Goal: Information Seeking & Learning: Learn about a topic

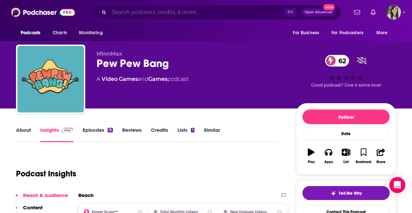
click at [150, 17] on input "Search podcasts, credits, & more..." at bounding box center [196, 12] width 175 height 11
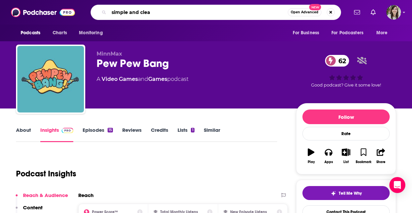
type input "simple and clean"
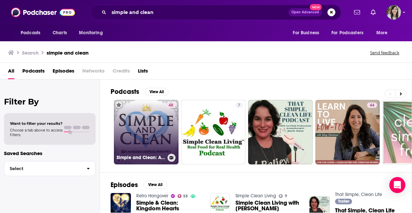
click at [145, 104] on link "48 Simple and Clean: A Kingdom Hearts Podcast" at bounding box center [146, 132] width 65 height 65
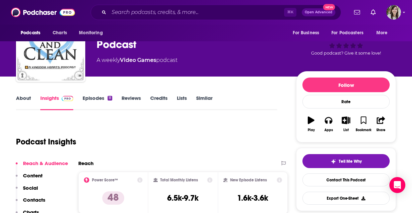
scroll to position [34, 0]
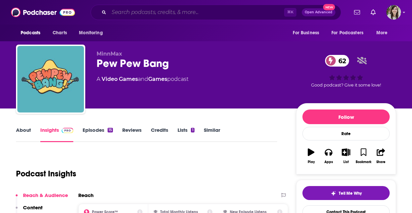
click at [163, 15] on input "Search podcasts, credits, & more..." at bounding box center [196, 12] width 175 height 11
paste input "The Newest Olympian"
type input "The Newest Olympian"
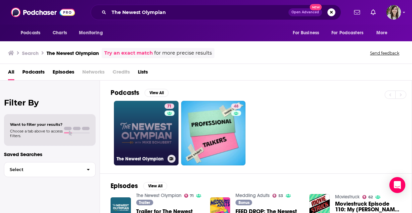
click at [152, 122] on link "71 The Newest Olympian" at bounding box center [146, 133] width 65 height 65
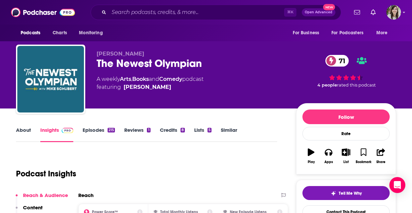
click at [30, 130] on link "About" at bounding box center [23, 134] width 15 height 15
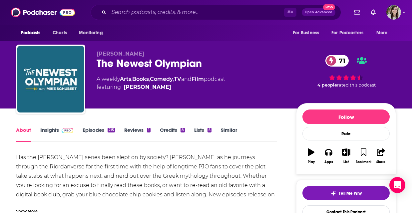
click at [48, 134] on link "Insights" at bounding box center [56, 134] width 33 height 15
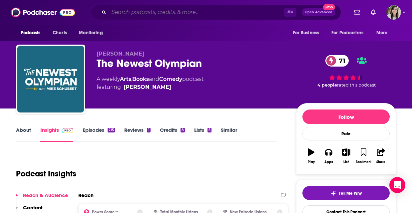
click at [155, 9] on input "Search podcasts, credits, & more..." at bounding box center [196, 12] width 175 height 11
paste input "Banterly"
type input "Banterly"
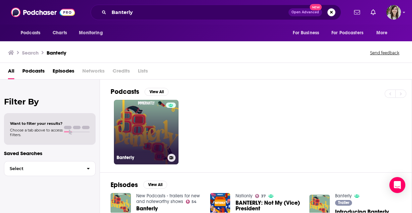
click at [147, 122] on link "Banterly" at bounding box center [146, 132] width 65 height 65
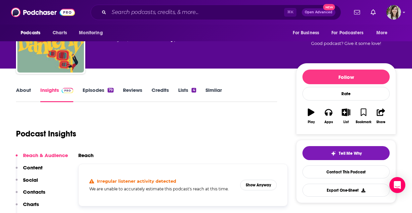
scroll to position [61, 0]
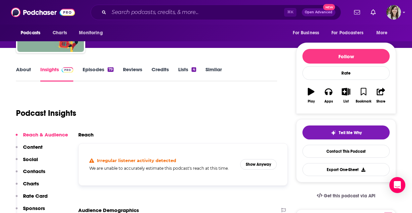
click at [99, 74] on link "Episodes 79" at bounding box center [98, 73] width 31 height 15
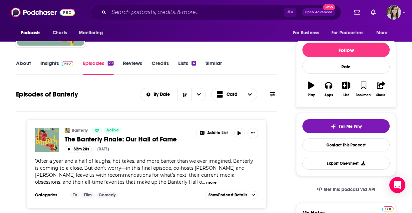
scroll to position [75, 0]
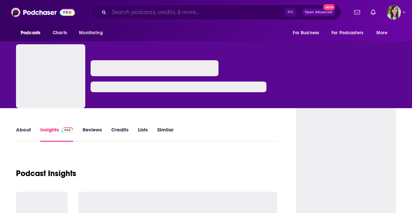
click at [166, 12] on input "Search podcasts, credits, & more..." at bounding box center [196, 12] width 175 height 11
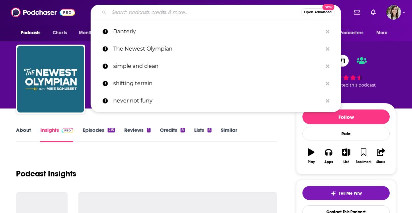
paste input "X-Reads: An X-Men Experience"
type input "X-Reads: An X-Men Experience"
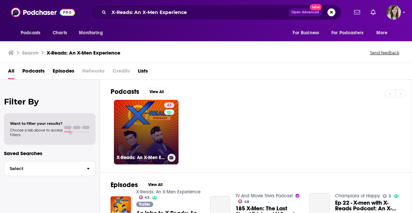
click at [145, 120] on link "43 X-Reads: An X-Men Experience" at bounding box center [146, 132] width 65 height 65
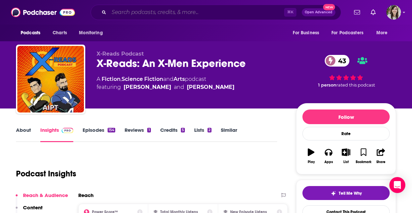
click at [162, 9] on input "Search podcasts, credits, & more..." at bounding box center [196, 12] width 175 height 11
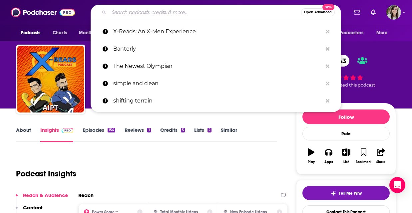
paste input "Midnight Facts for Insomniacs"
type input "Midnight Facts for Insomniacs"
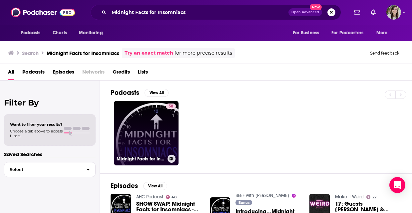
click at [155, 114] on link "58 Midnight Facts for Insomniacs" at bounding box center [146, 133] width 65 height 65
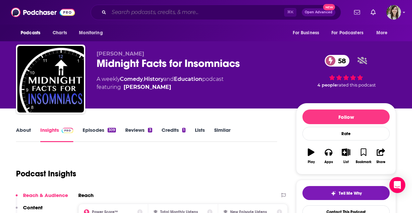
click at [170, 12] on input "Search podcasts, credits, & more..." at bounding box center [196, 12] width 175 height 11
paste input "Party of One"
type input "Party of One"
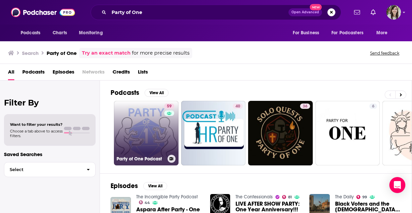
click at [152, 135] on link "59 Party of One Podcast" at bounding box center [146, 133] width 65 height 65
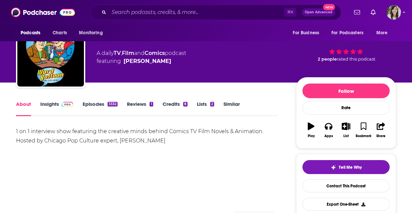
scroll to position [31, 0]
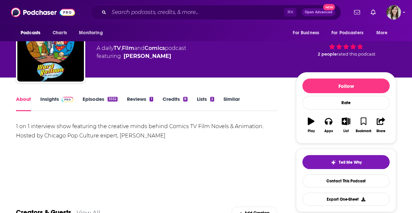
click at [57, 102] on link "Insights" at bounding box center [56, 103] width 33 height 15
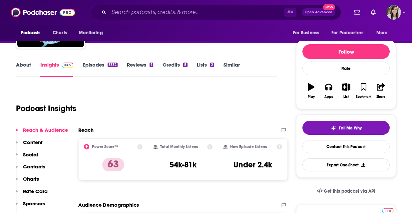
scroll to position [72, 0]
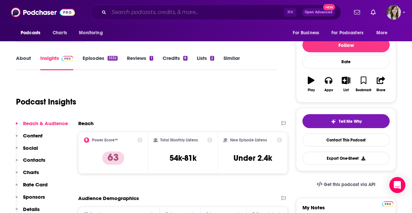
click at [152, 12] on input "Search podcasts, credits, & more..." at bounding box center [196, 12] width 175 height 11
paste input "Geek History Lesson"
type input "Geek History Lesson"
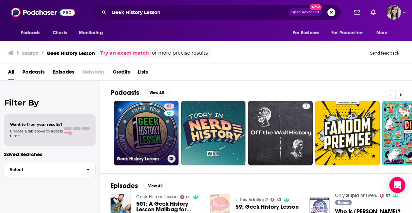
click at [154, 124] on link "65 Geek History Lesson" at bounding box center [146, 133] width 65 height 65
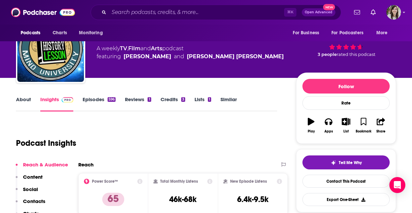
scroll to position [34, 0]
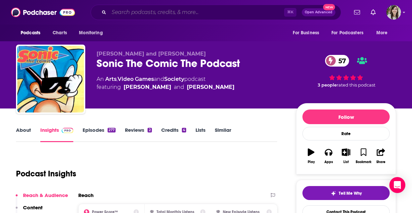
click at [165, 8] on input "Search podcasts, credits, & more..." at bounding box center [196, 12] width 175 height 11
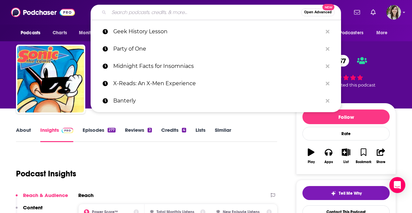
paste input "Dorky Geeky Nerdy Trivia Podcast"
type input "Dorky Geeky Nerdy Trivia Podcast"
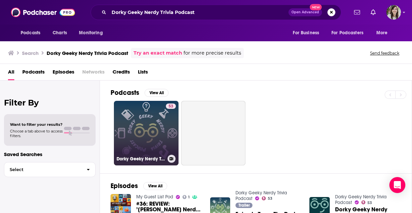
click at [140, 123] on link "53 Dorky Geeky Nerdy Trivia Podcast" at bounding box center [146, 133] width 65 height 65
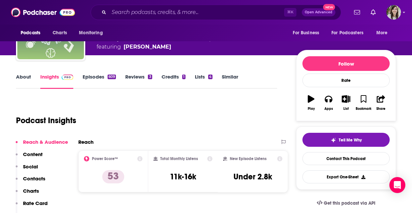
scroll to position [59, 0]
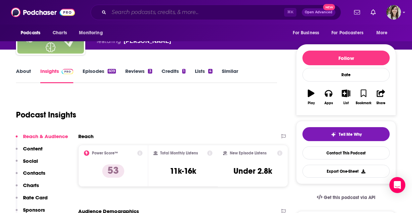
click at [161, 15] on input "Search podcasts, credits, & more..." at bounding box center [196, 12] width 175 height 11
paste input "Now Playing - The Movie Review Podcast"
type input "Now Playing - The Movie Review Podcast"
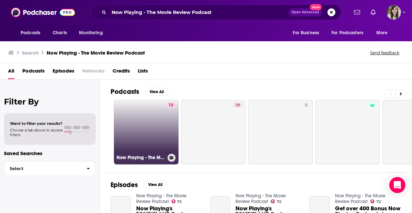
click at [165, 132] on link "72 Now Playing - The Movie Review Podcast" at bounding box center [146, 132] width 65 height 65
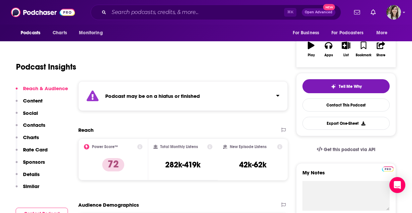
scroll to position [22, 0]
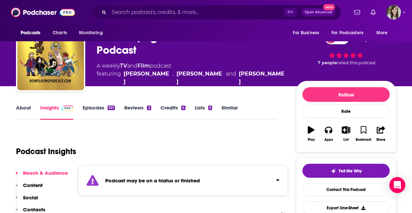
click at [103, 113] on link "Episodes 921" at bounding box center [99, 112] width 32 height 15
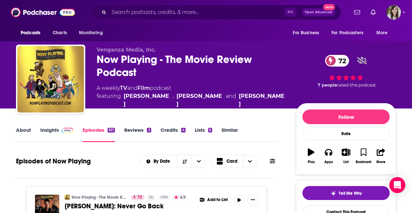
click at [56, 132] on link "Insights" at bounding box center [56, 134] width 33 height 15
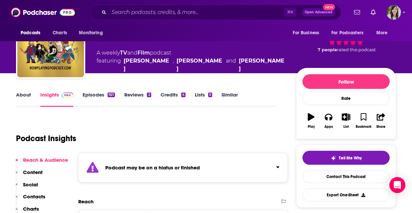
scroll to position [70, 0]
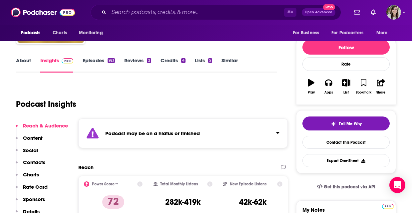
click at [90, 62] on link "Episodes 921" at bounding box center [99, 64] width 32 height 15
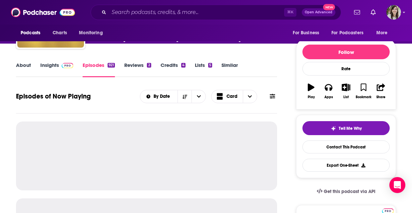
scroll to position [78, 0]
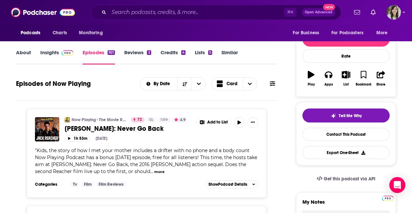
click at [152, 7] on div "⌘ K Open Advanced New" at bounding box center [216, 12] width 251 height 15
click at [150, 11] on input "Search podcasts, credits, & more..." at bounding box center [196, 12] width 175 height 11
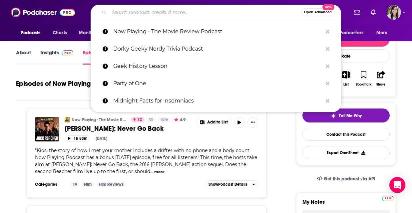
paste input "Make Me a Nerd with [PERSON_NAME]"
type input "Make Me a Nerd with [PERSON_NAME]"
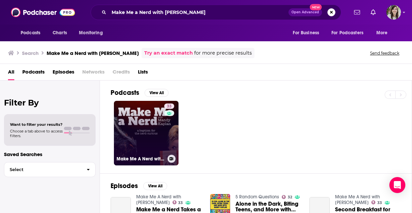
click at [146, 130] on link "33 Make Me A Nerd with [PERSON_NAME]" at bounding box center [146, 133] width 65 height 65
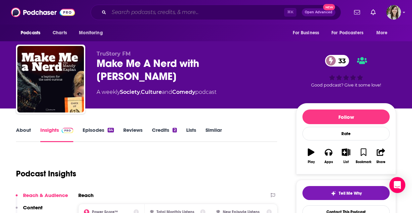
click at [146, 13] on input "Search podcasts, credits, & more..." at bounding box center [196, 12] width 175 height 11
paste input "[PERSON_NAME]"
type input "[PERSON_NAME]"
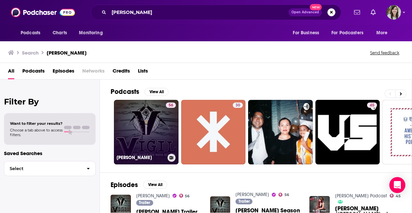
click at [160, 126] on link "56 [PERSON_NAME]" at bounding box center [146, 132] width 65 height 65
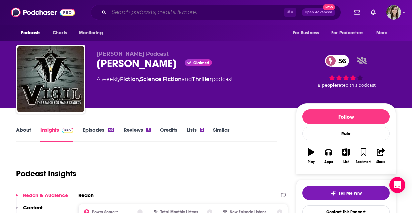
click at [168, 15] on input "Search podcasts, credits, & more..." at bounding box center [196, 12] width 175 height 11
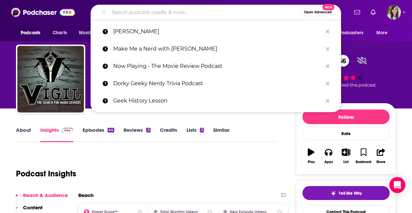
paste input "Dash"
type input "Dash"
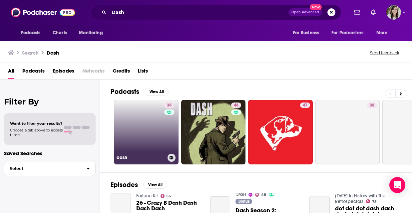
click at [142, 121] on link "36 dash" at bounding box center [146, 132] width 65 height 65
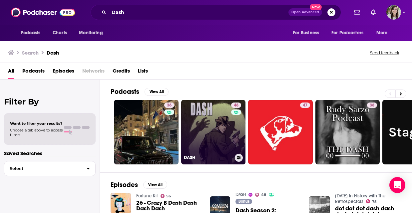
click at [228, 117] on link "48 DASH" at bounding box center [213, 132] width 65 height 65
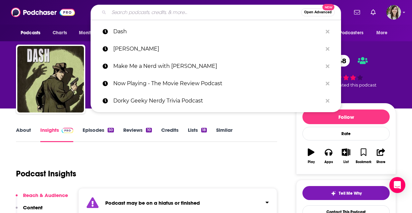
click at [161, 9] on input "Search podcasts, credits, & more..." at bounding box center [205, 12] width 192 height 11
paste input "Shelterwood"
type input "Shelterwood"
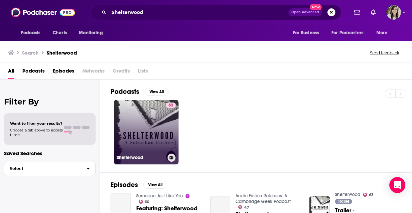
click at [163, 137] on link "63 Shelterwood" at bounding box center [146, 132] width 65 height 65
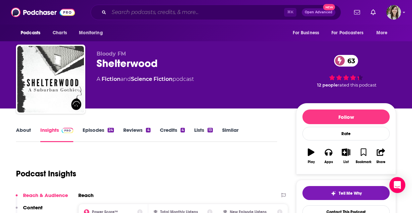
click at [155, 17] on input "Search podcasts, credits, & more..." at bounding box center [196, 12] width 175 height 11
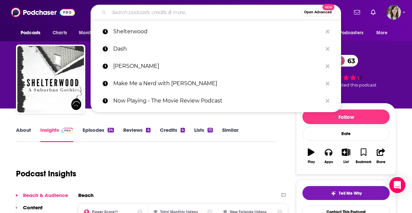
paste input "Crime Adjacent"
type input "Crime Adjacent"
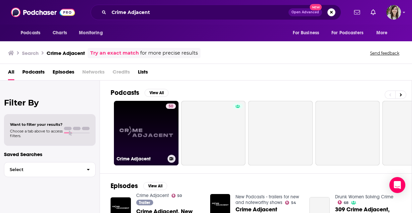
click at [146, 131] on link "50 Crime Adjacent" at bounding box center [146, 133] width 65 height 65
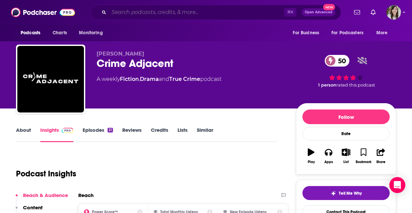
click at [170, 14] on input "Search podcasts, credits, & more..." at bounding box center [196, 12] width 175 height 11
paste input "Kingscreek"
type input "Kingscreek"
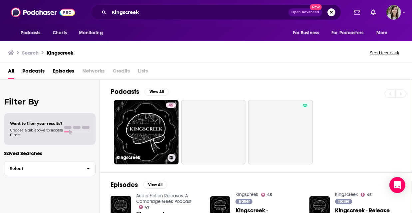
click at [152, 110] on link "45 Kingscreek" at bounding box center [146, 132] width 65 height 65
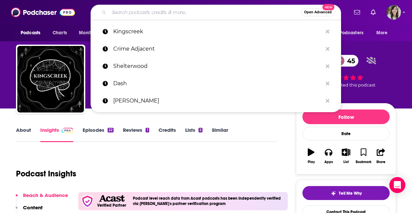
click at [165, 13] on input "Search podcasts, credits, & more..." at bounding box center [205, 12] width 192 height 11
paste input "Re:Dracula"
type input "Re:Dracula"
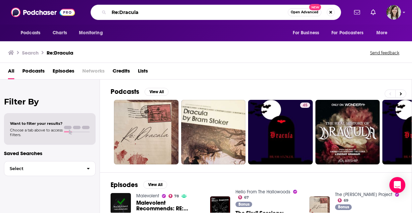
click at [166, 14] on input "Re:Dracula" at bounding box center [198, 12] width 179 height 11
paste input "Two Thousand and Late"
type input "Two Thousand and Late"
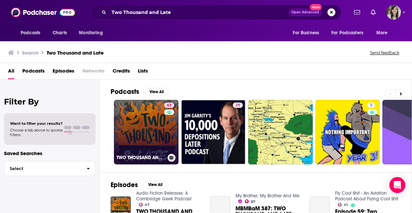
click at [151, 134] on link "63 TWO THOUSAND AND LATE" at bounding box center [146, 132] width 65 height 65
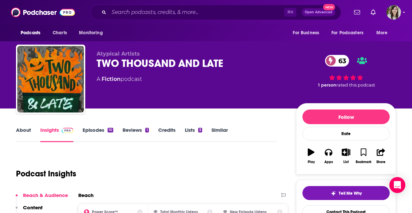
click at [23, 132] on link "About" at bounding box center [23, 134] width 15 height 15
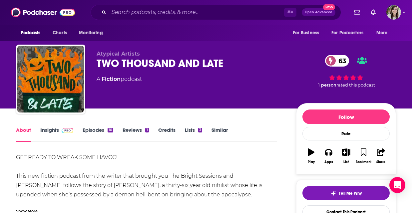
scroll to position [13, 0]
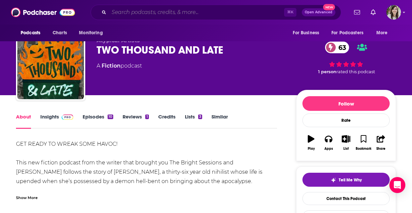
click at [160, 11] on input "Search podcasts, credits, & more..." at bounding box center [196, 12] width 175 height 11
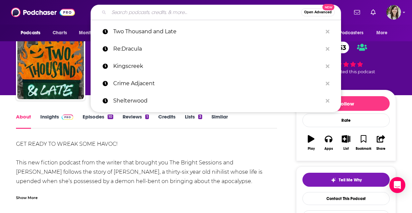
paste input "The White Vault"
type input "The White Vault"
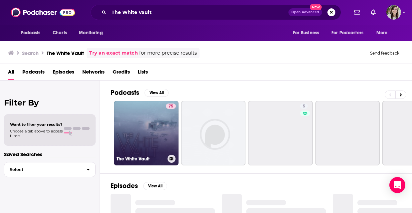
click at [144, 127] on link "75 The White Vault" at bounding box center [146, 133] width 65 height 65
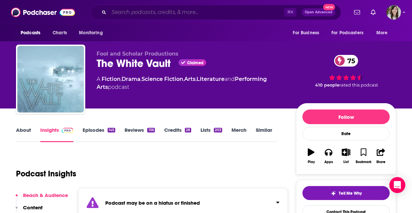
click at [154, 11] on input "Search podcasts, credits, & more..." at bounding box center [196, 12] width 175 height 11
paste input "Unwell"
type input "Unwell"
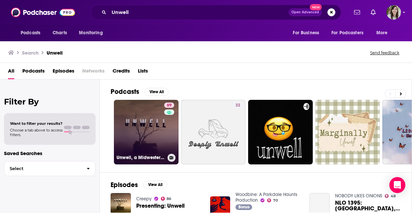
click at [150, 131] on link "69 Unwell, a Midwestern Gothic Mystery" at bounding box center [146, 132] width 65 height 65
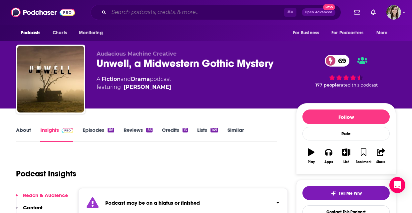
click at [167, 13] on input "Search podcasts, credits, & more..." at bounding box center [196, 12] width 175 height 11
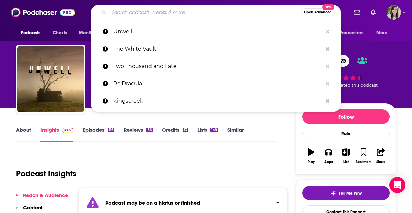
paste input "Dracula: The Danse Macabre"
type input "Dracula: The Danse Macabre"
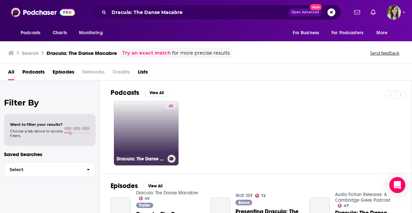
click at [149, 126] on link "45 Dracula: The Danse Macabre" at bounding box center [146, 133] width 65 height 65
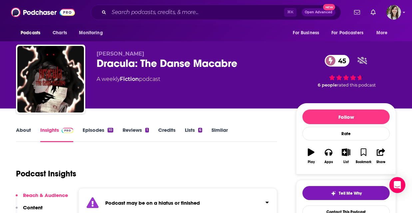
click at [95, 134] on link "Episodes 10" at bounding box center [98, 134] width 31 height 15
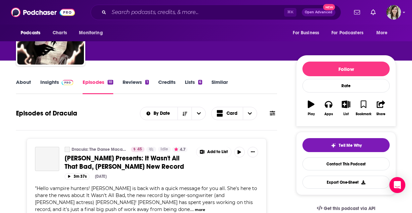
scroll to position [81, 0]
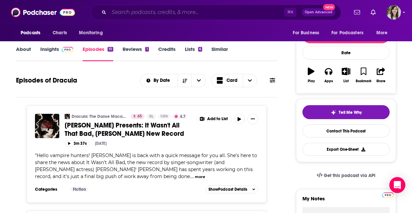
click at [163, 13] on input "Search podcasts, credits, & more..." at bounding box center [196, 12] width 175 height 11
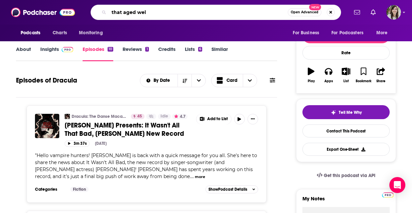
type input "that aged well"
